Goal: Task Accomplishment & Management: Manage account settings

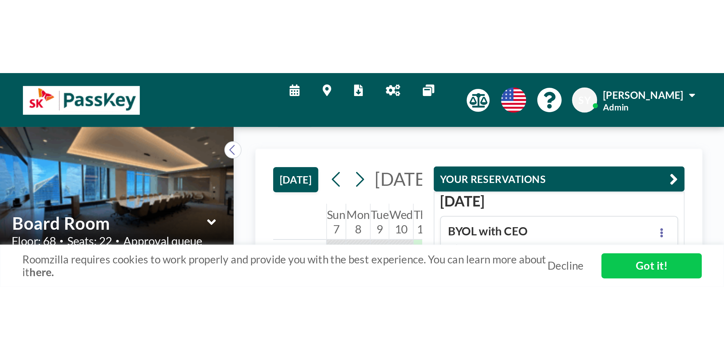
scroll to position [192, 0]
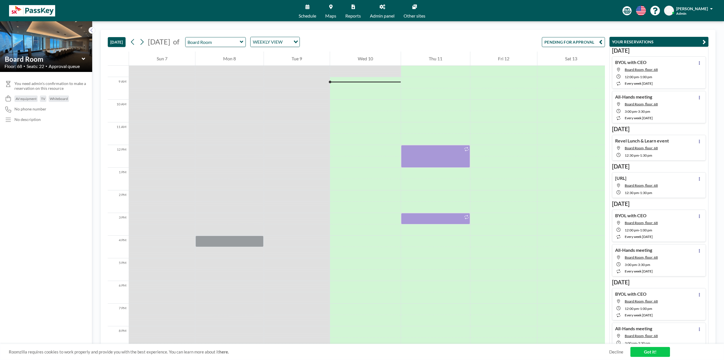
click at [285, 14] on span "Admin panel" at bounding box center [382, 16] width 25 height 5
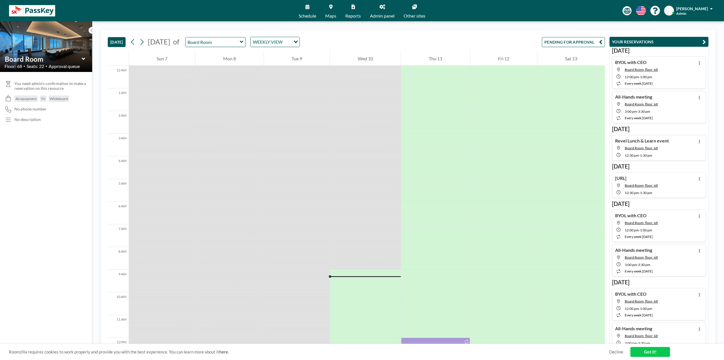
scroll to position [192, 0]
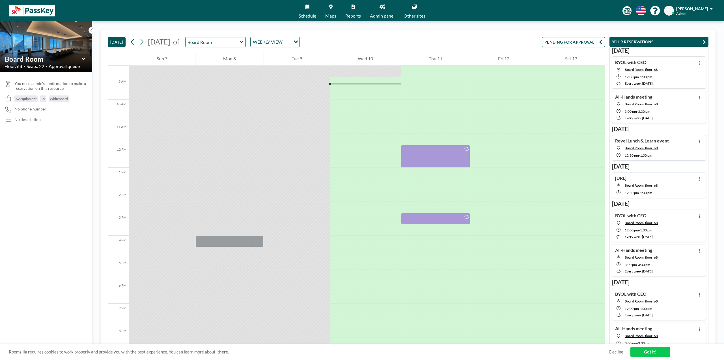
click at [568, 38] on button "PENDING FOR APPROVAL" at bounding box center [573, 42] width 63 height 10
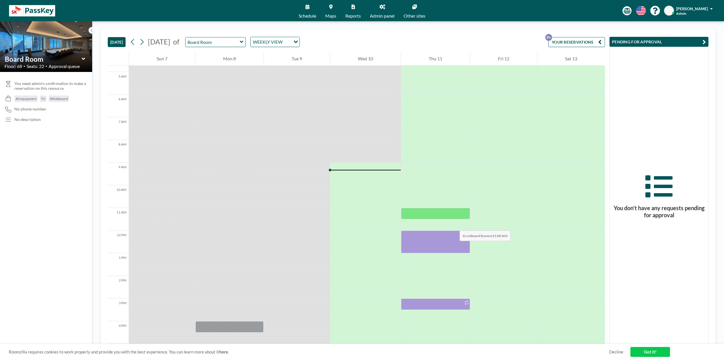
scroll to position [108, 0]
drag, startPoint x: 327, startPoint y: 236, endPoint x: 287, endPoint y: 186, distance: 64.1
click at [287, 186] on div at bounding box center [297, 229] width 66 height 543
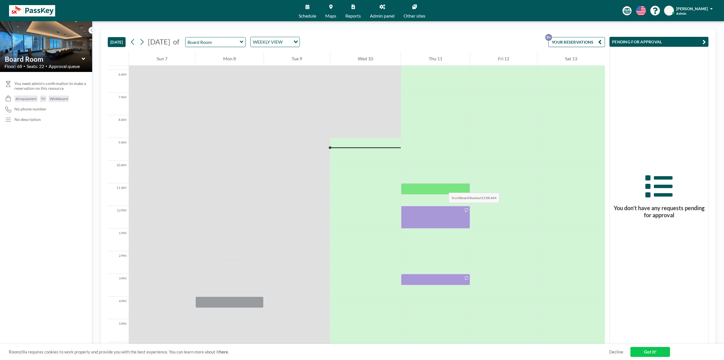
scroll to position [136, 0]
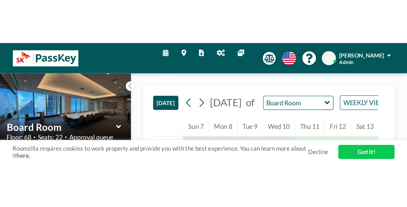
scroll to position [192, 0]
